Goal: Find specific page/section: Find specific page/section

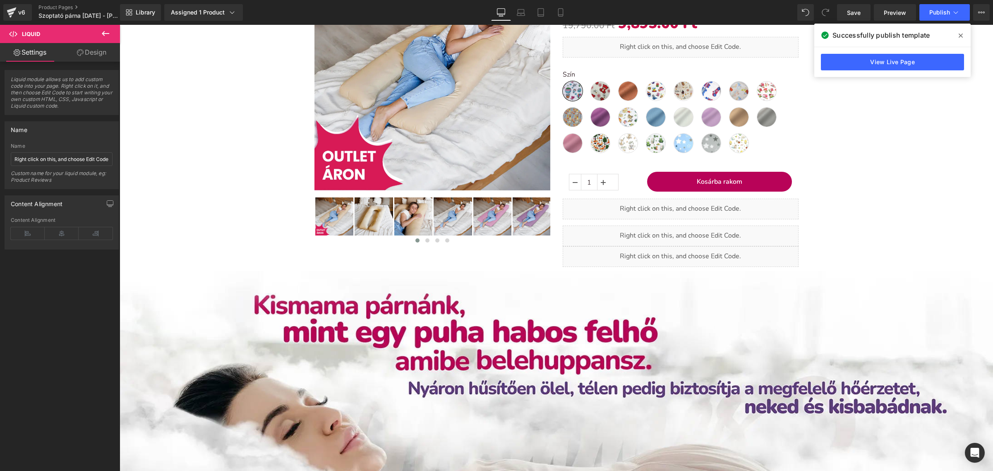
click at [0, 7] on div "v6 Product Pages Szoptató párna [DATE] - [PERSON_NAME]" at bounding box center [60, 12] width 120 height 25
click at [10, 12] on icon at bounding box center [12, 9] width 10 height 5
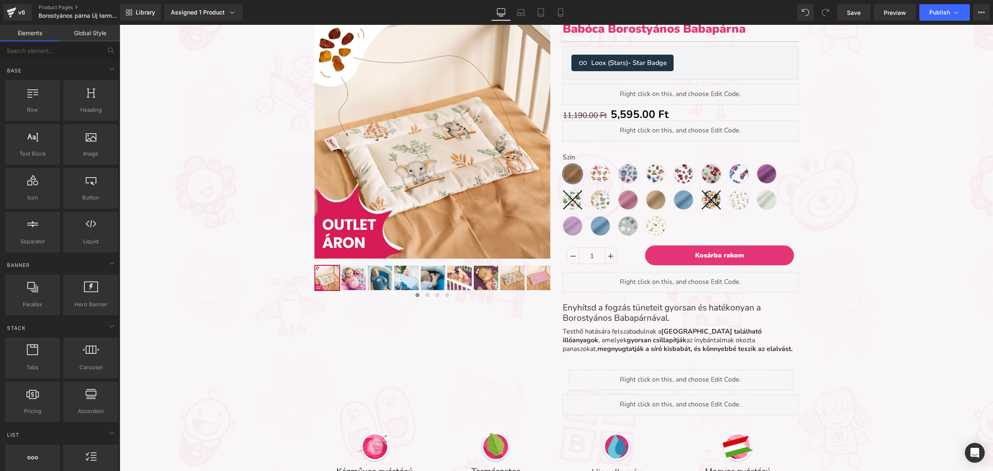
scroll to position [3475, 866]
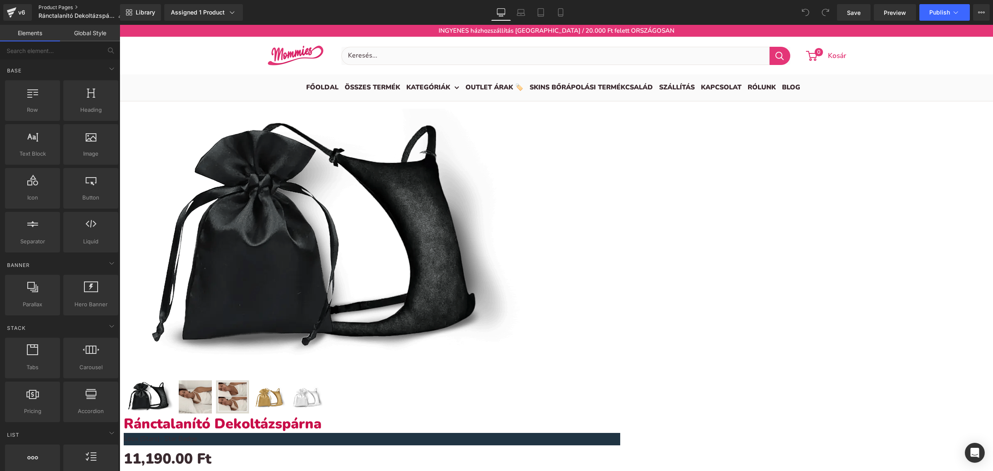
click at [73, 7] on link "Product Pages" at bounding box center [84, 7] width 92 height 7
